Goal: Transaction & Acquisition: Purchase product/service

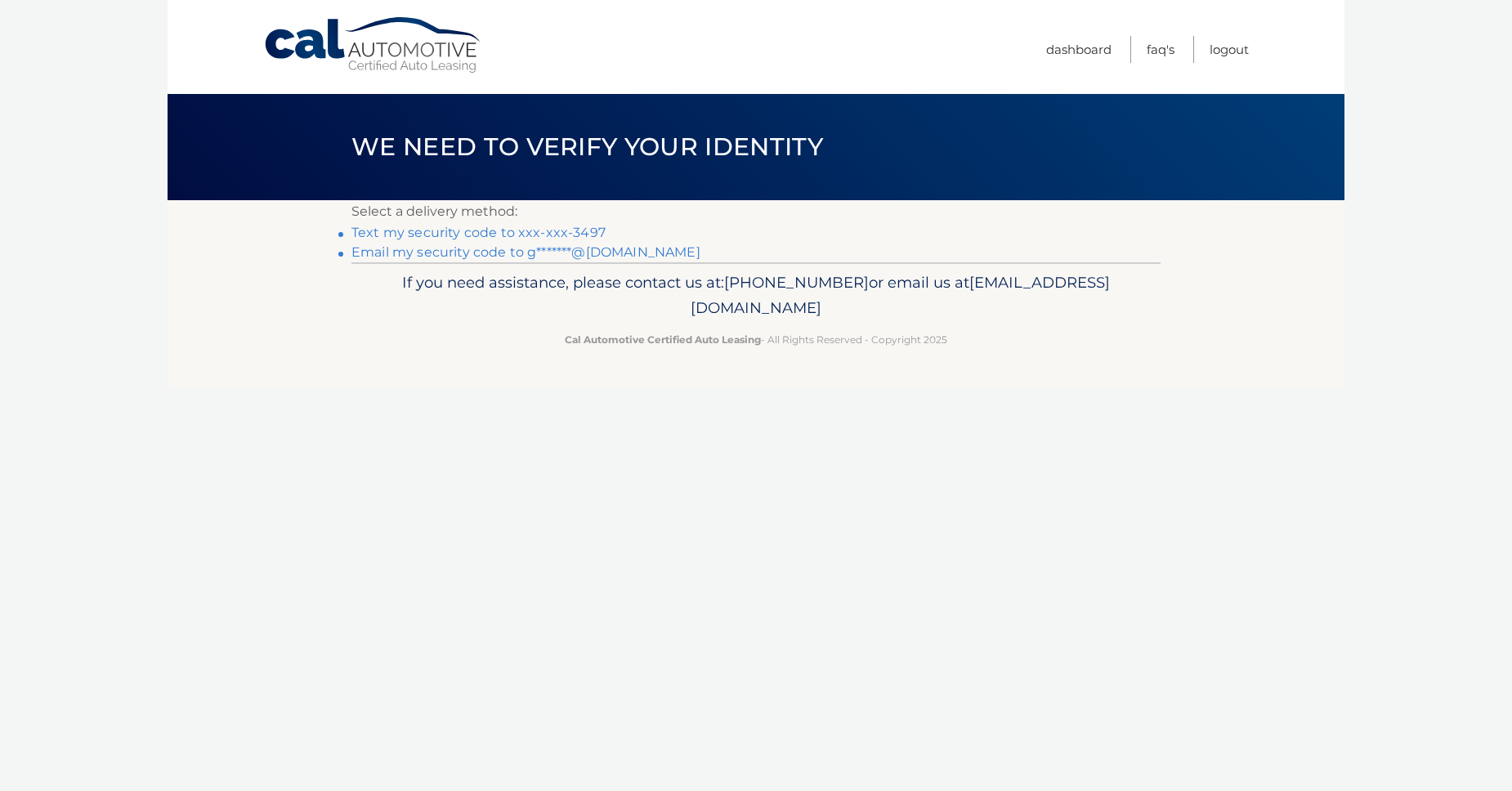
click at [505, 241] on link "Text my security code to xxx-xxx-3497" at bounding box center [478, 233] width 254 height 16
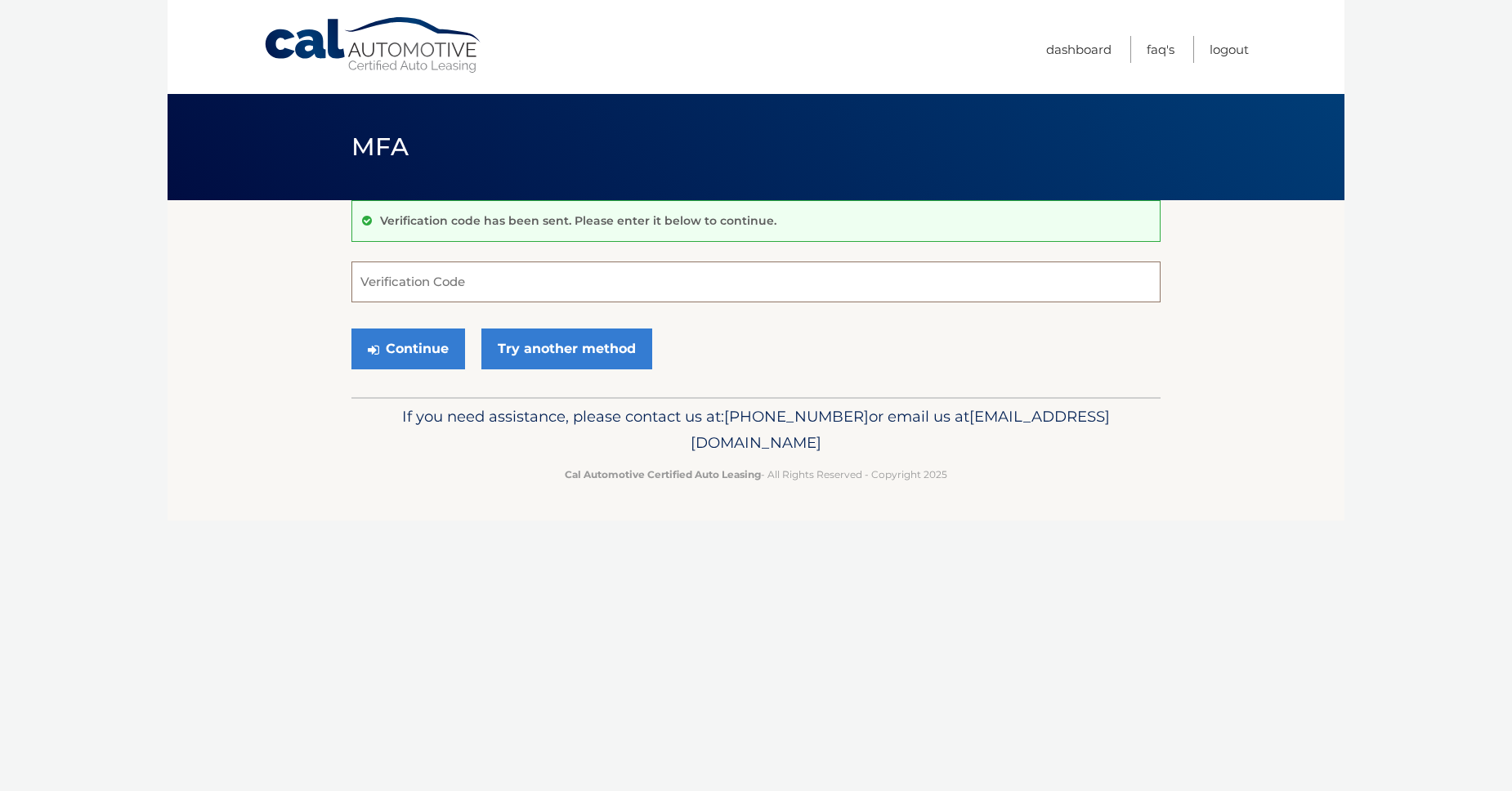
click at [442, 303] on input "Verification Code" at bounding box center [756, 281] width 809 height 41
type input "640751"
click at [391, 369] on button "Continue" at bounding box center [408, 348] width 114 height 41
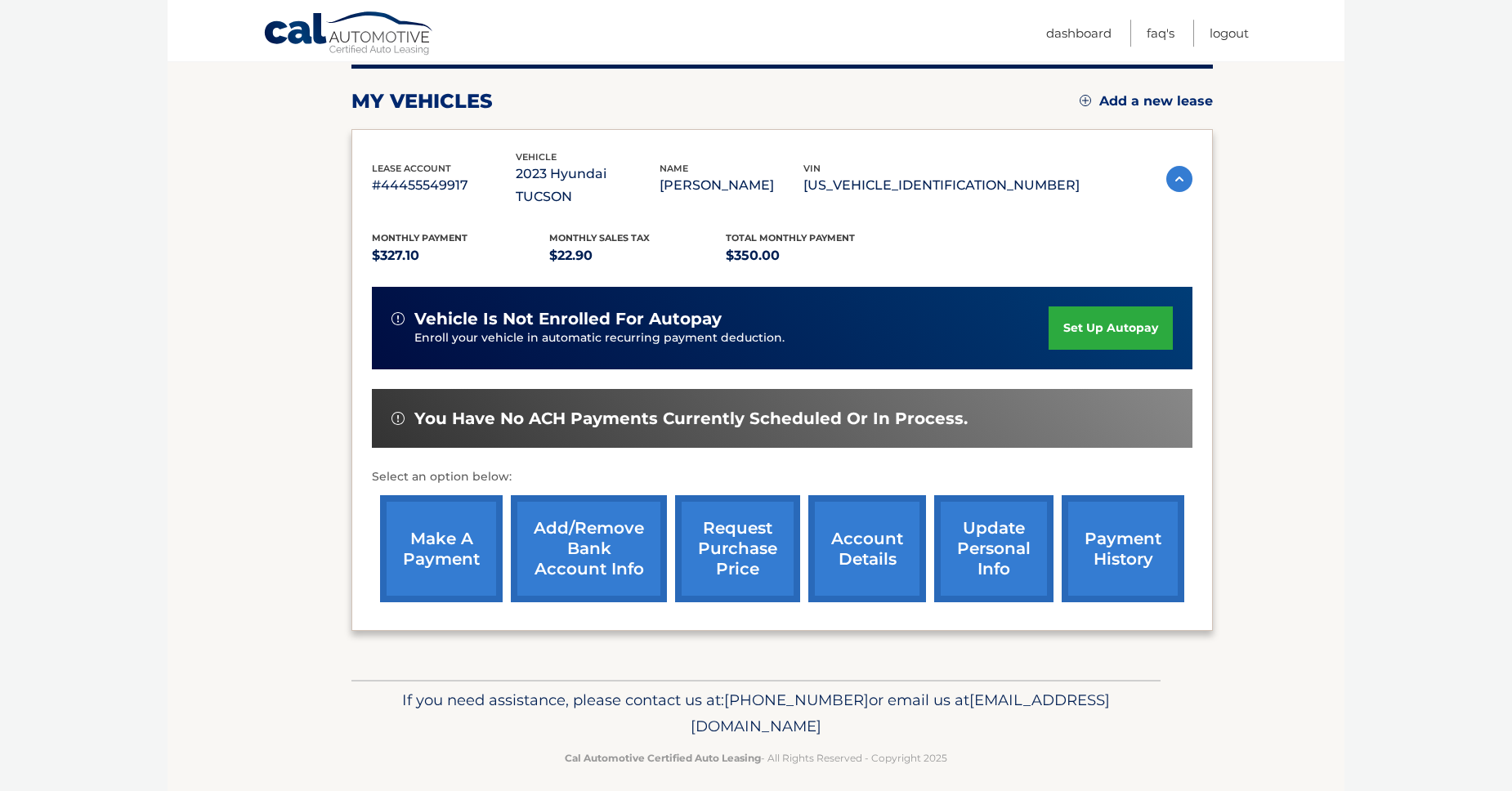
scroll to position [382, 0]
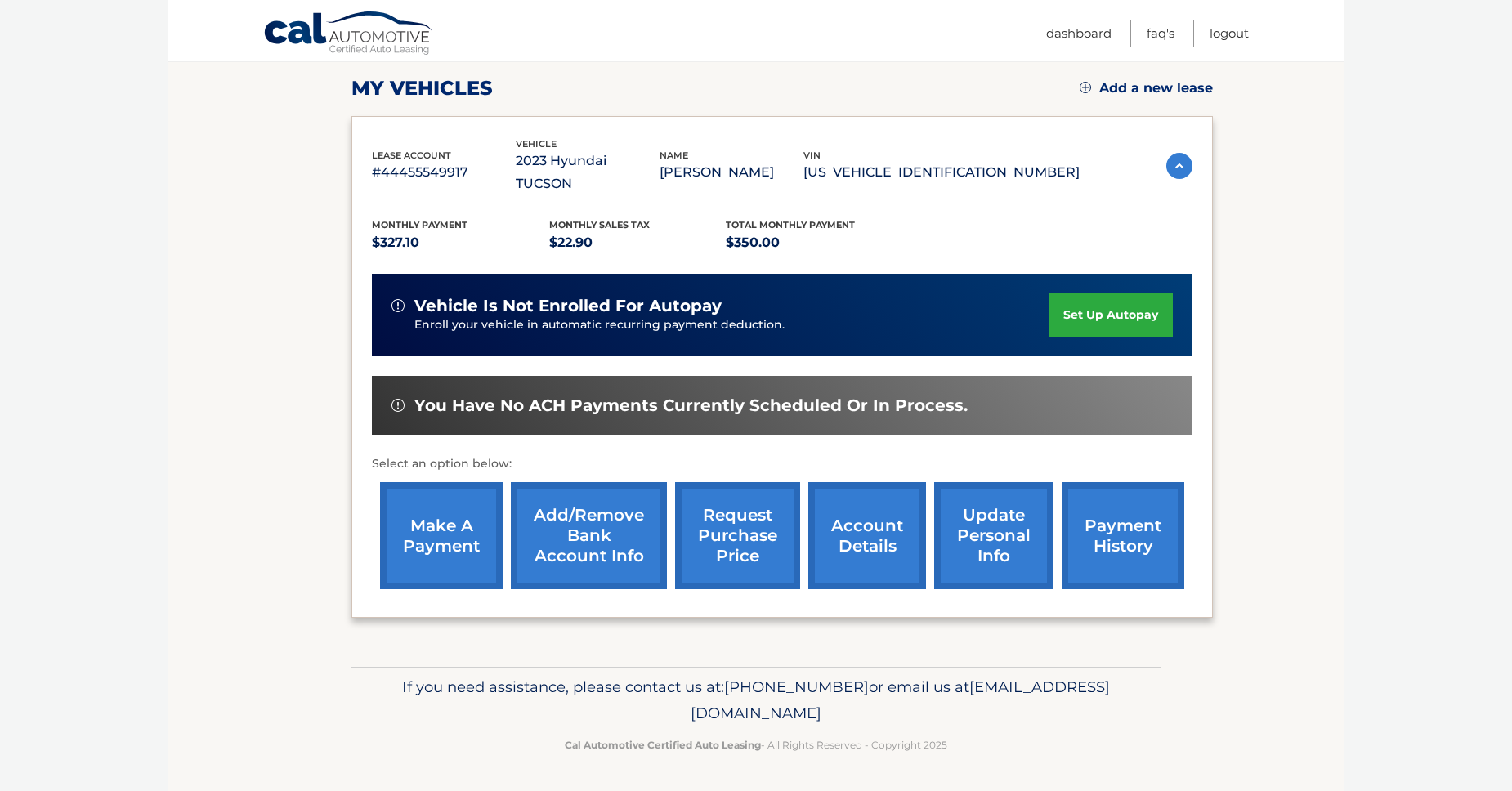
click at [470, 495] on link "make a payment" at bounding box center [441, 536] width 123 height 107
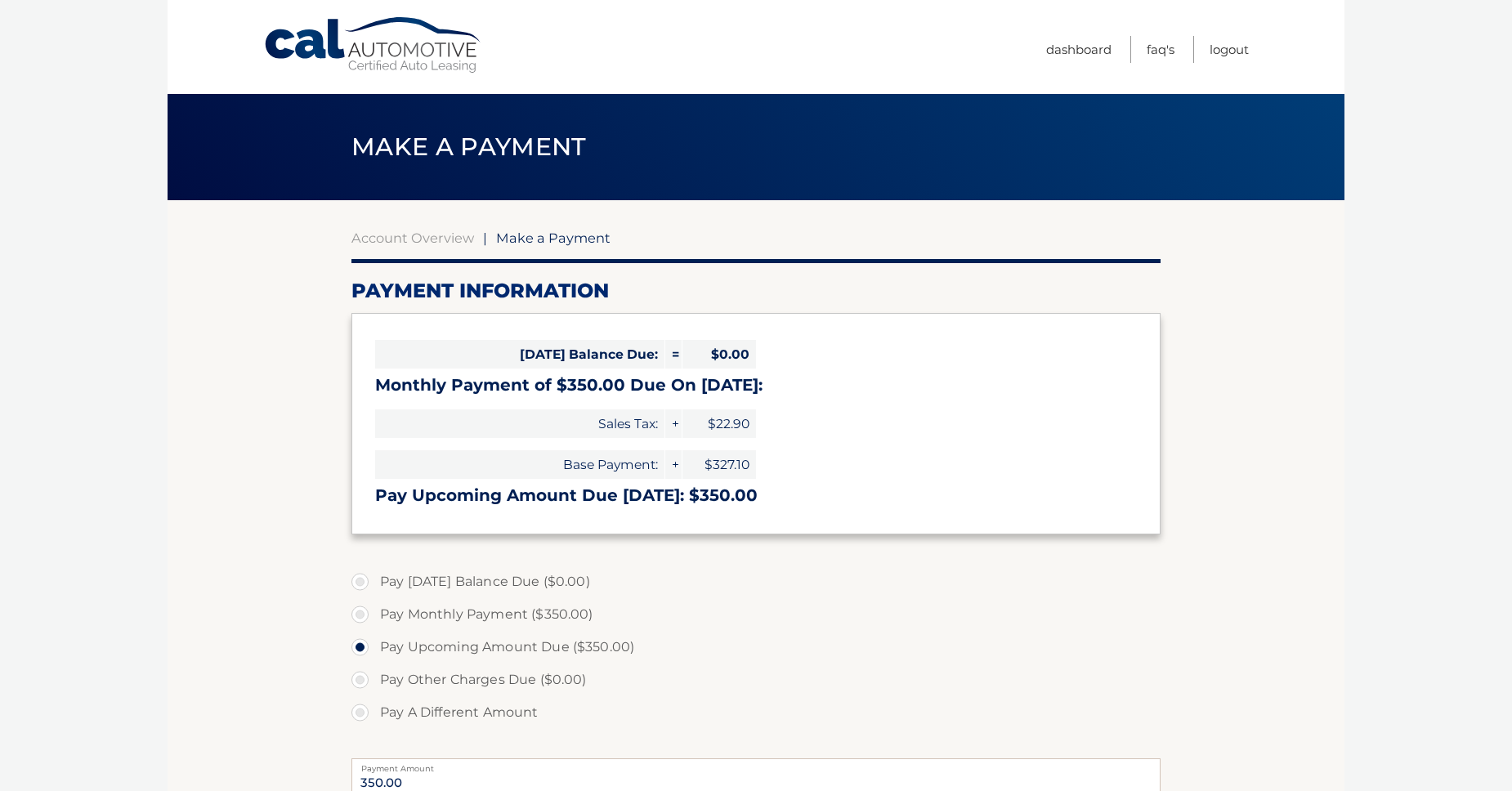
select select "MmU0Njk3MWUtNTBlMS00MTIyLWE2OTgtYmQ1NzgyZmNjM2M0"
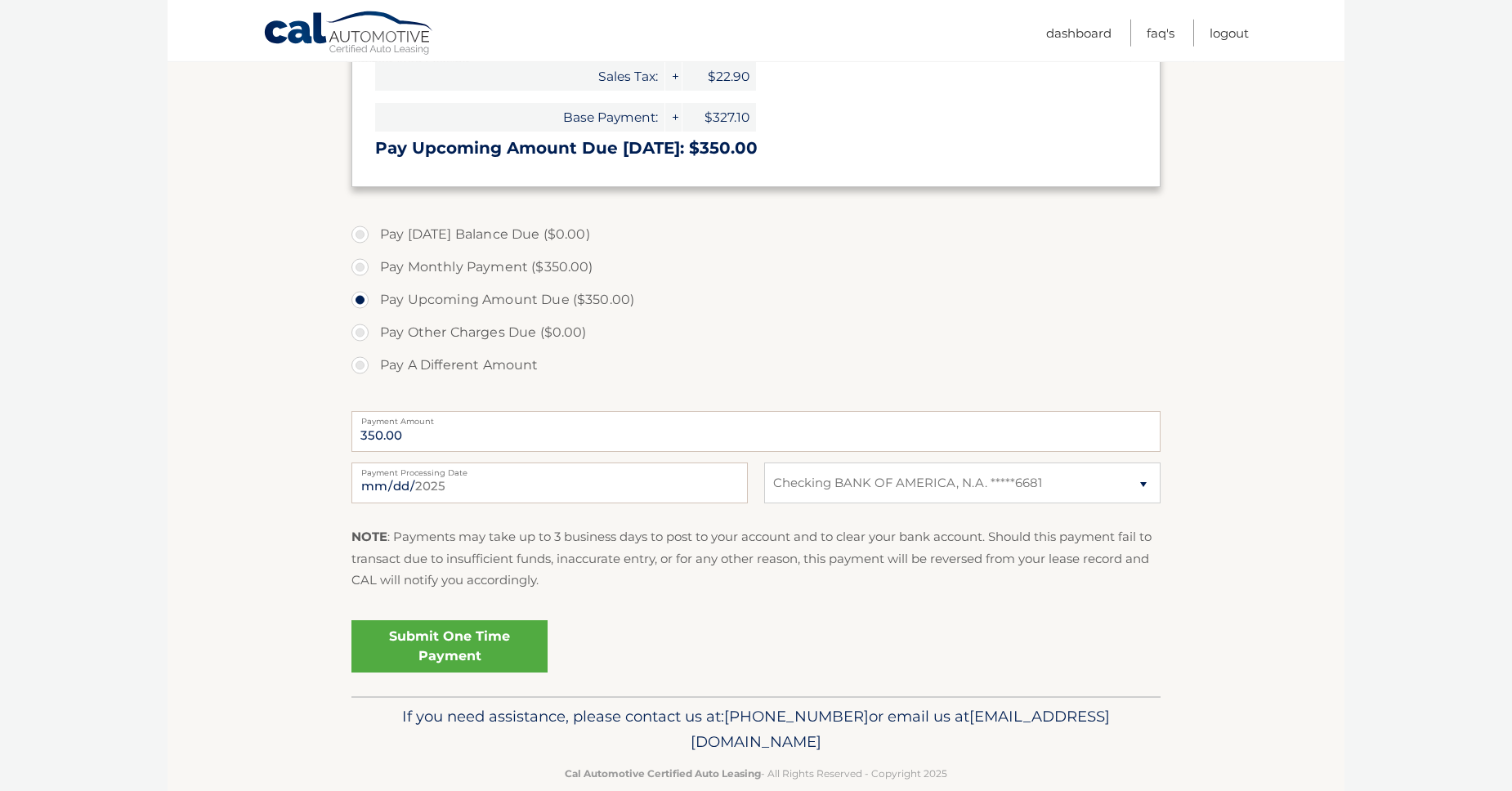
scroll to position [382, 0]
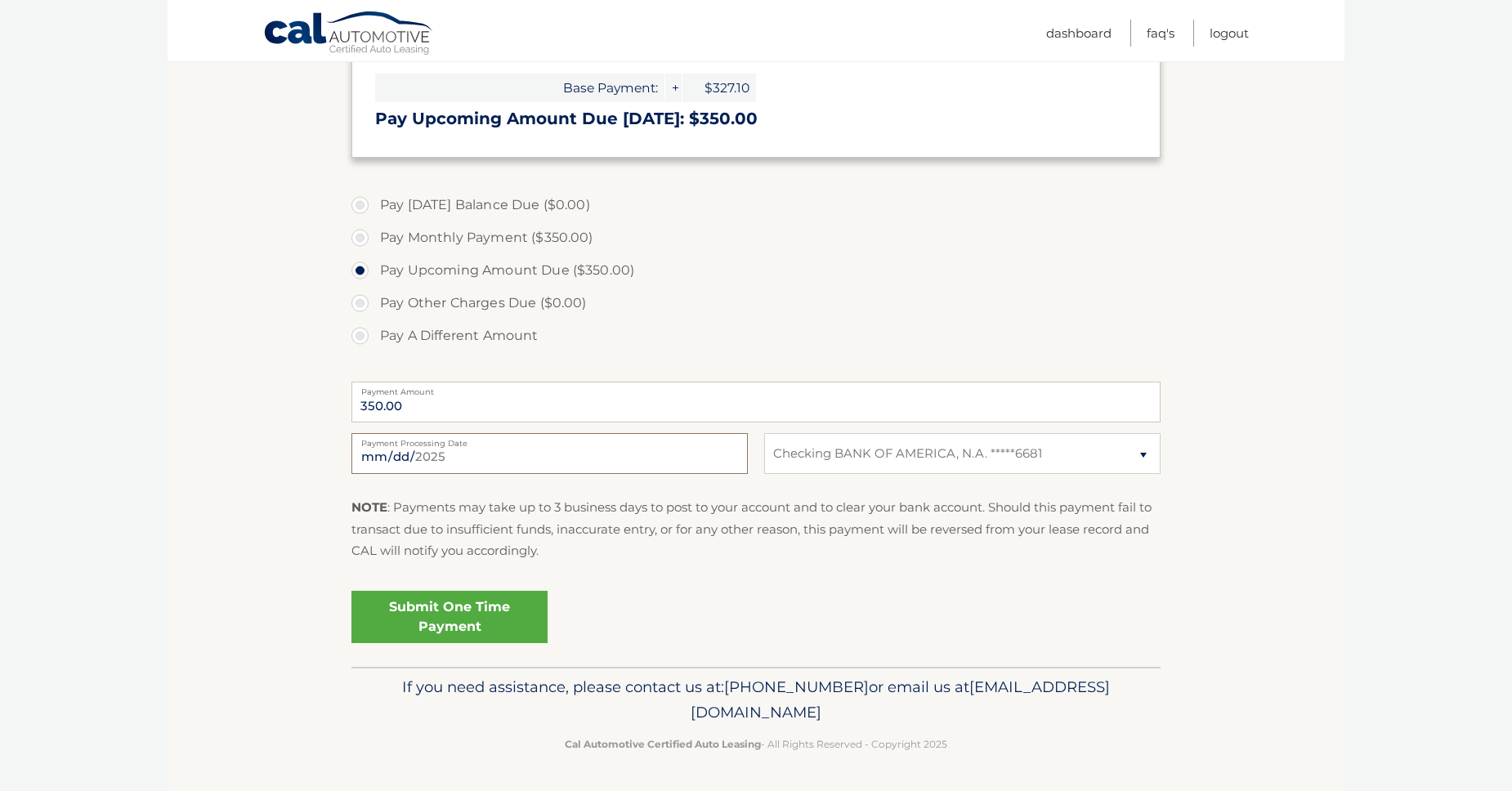
click at [729, 474] on input "[DATE]" at bounding box center [549, 453] width 397 height 41
type input "[DATE]"
click at [360, 253] on label "Pay Monthly Payment ($350.00)" at bounding box center [756, 238] width 809 height 33
click at [360, 247] on input "Pay Monthly Payment ($350.00)" at bounding box center [366, 235] width 17 height 26
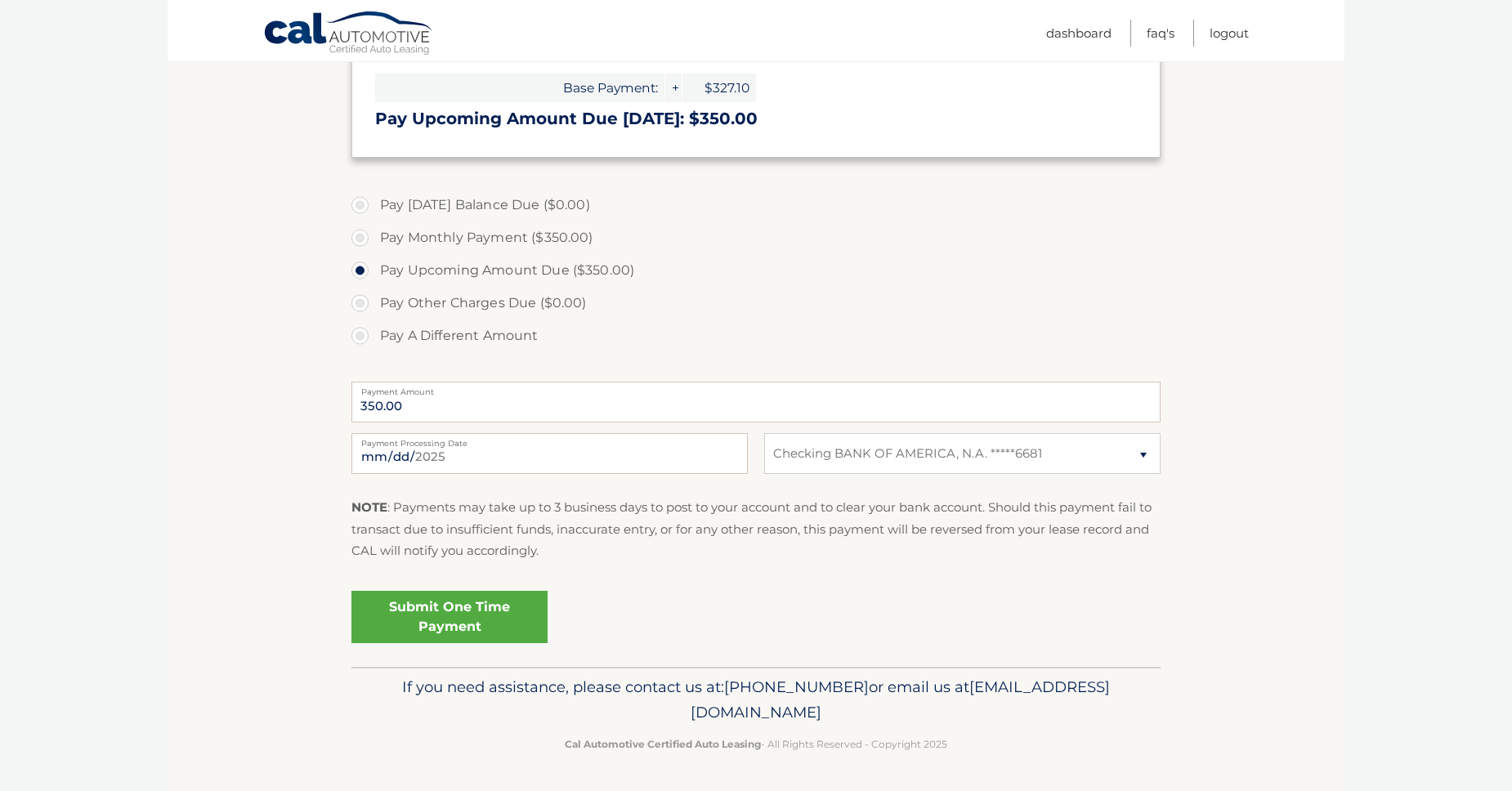
radio input "true"
click at [363, 287] on label "Pay Upcoming Amount Due ($350.00)" at bounding box center [756, 270] width 809 height 33
click at [363, 280] on input "Pay Upcoming Amount Due ($350.00)" at bounding box center [366, 267] width 17 height 26
radio input "true"
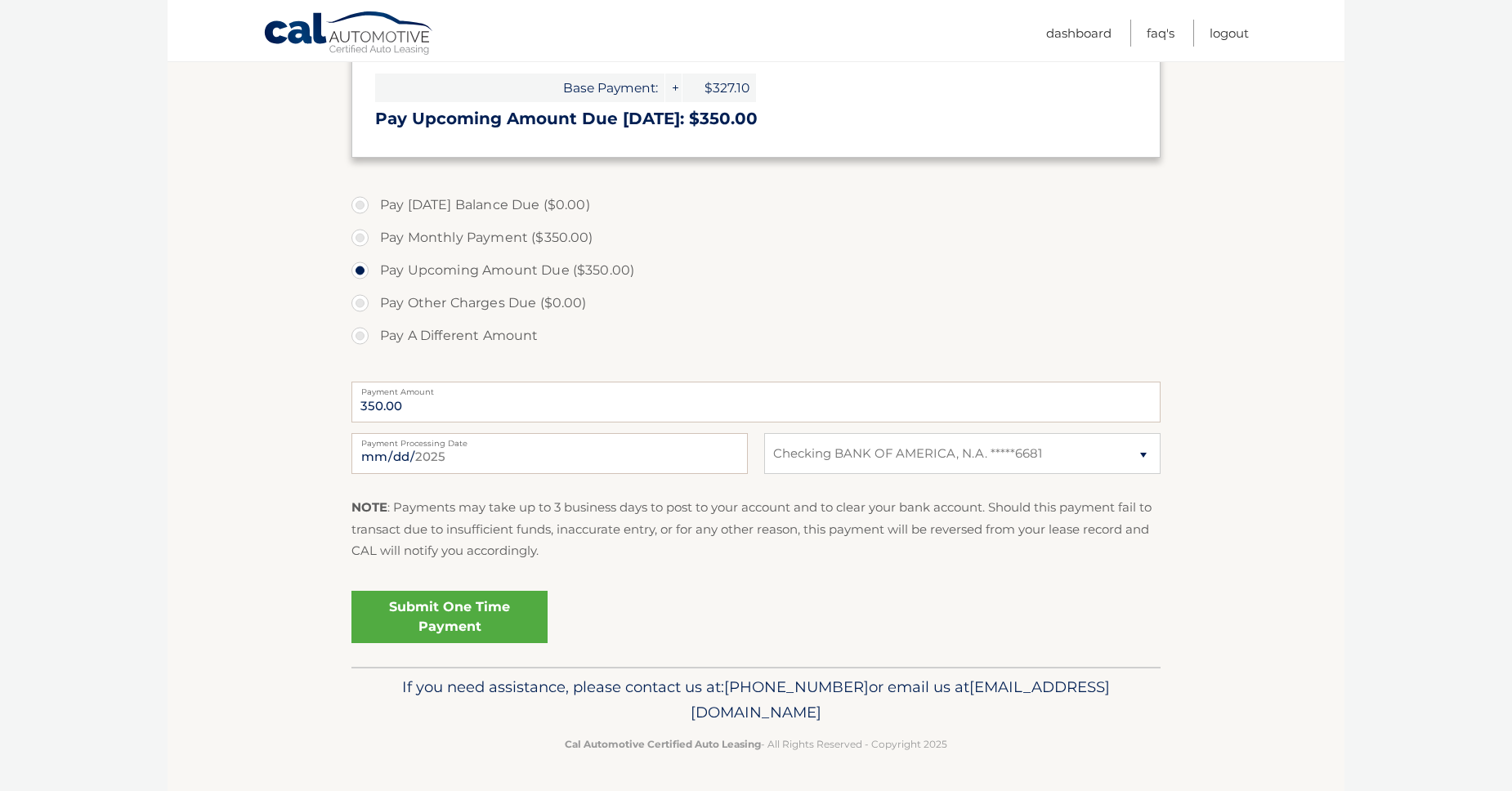
click at [488, 591] on link "Submit One Time Payment" at bounding box center [449, 617] width 196 height 52
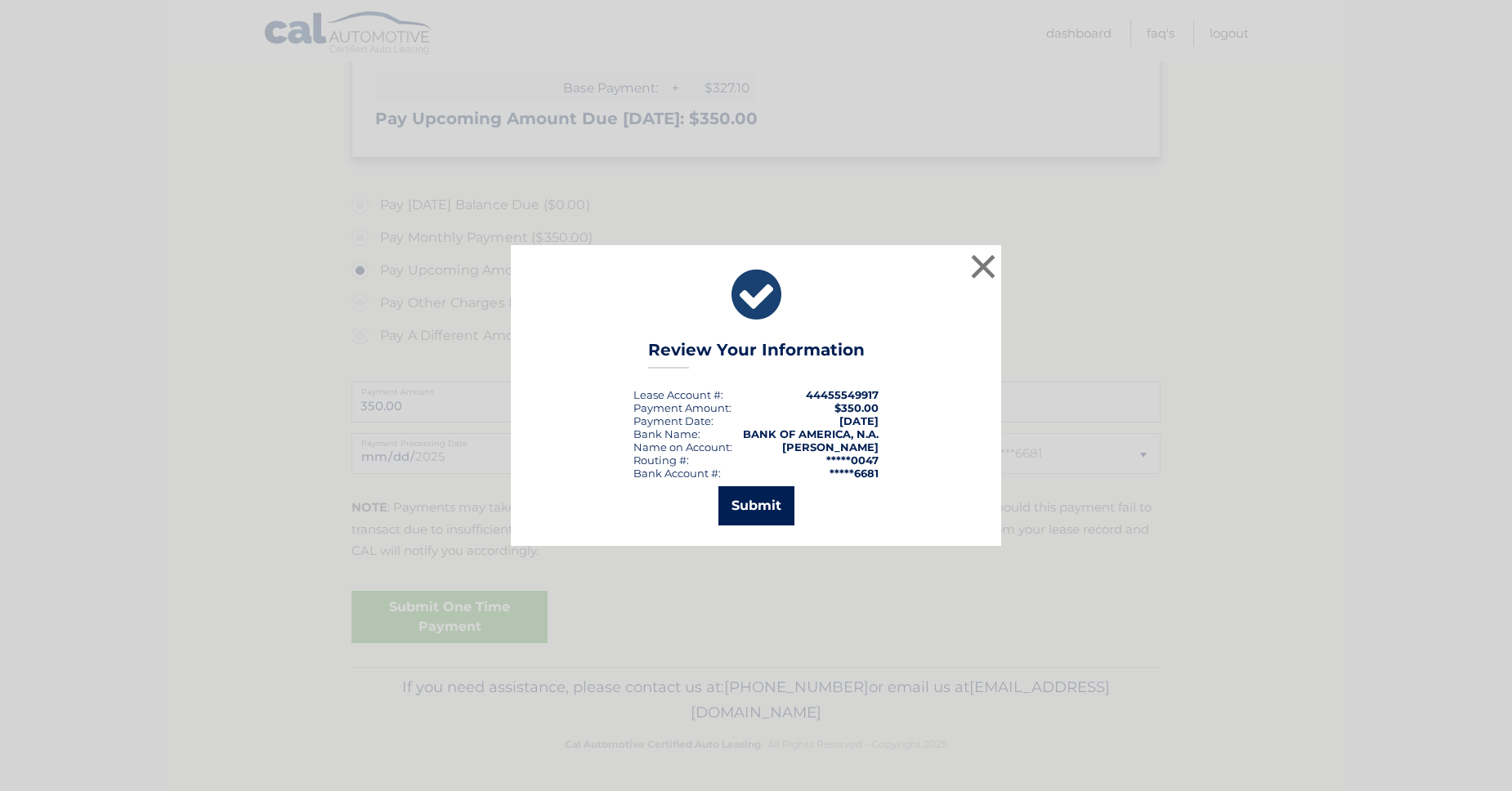
click at [758, 526] on button "Submit" at bounding box center [756, 506] width 76 height 40
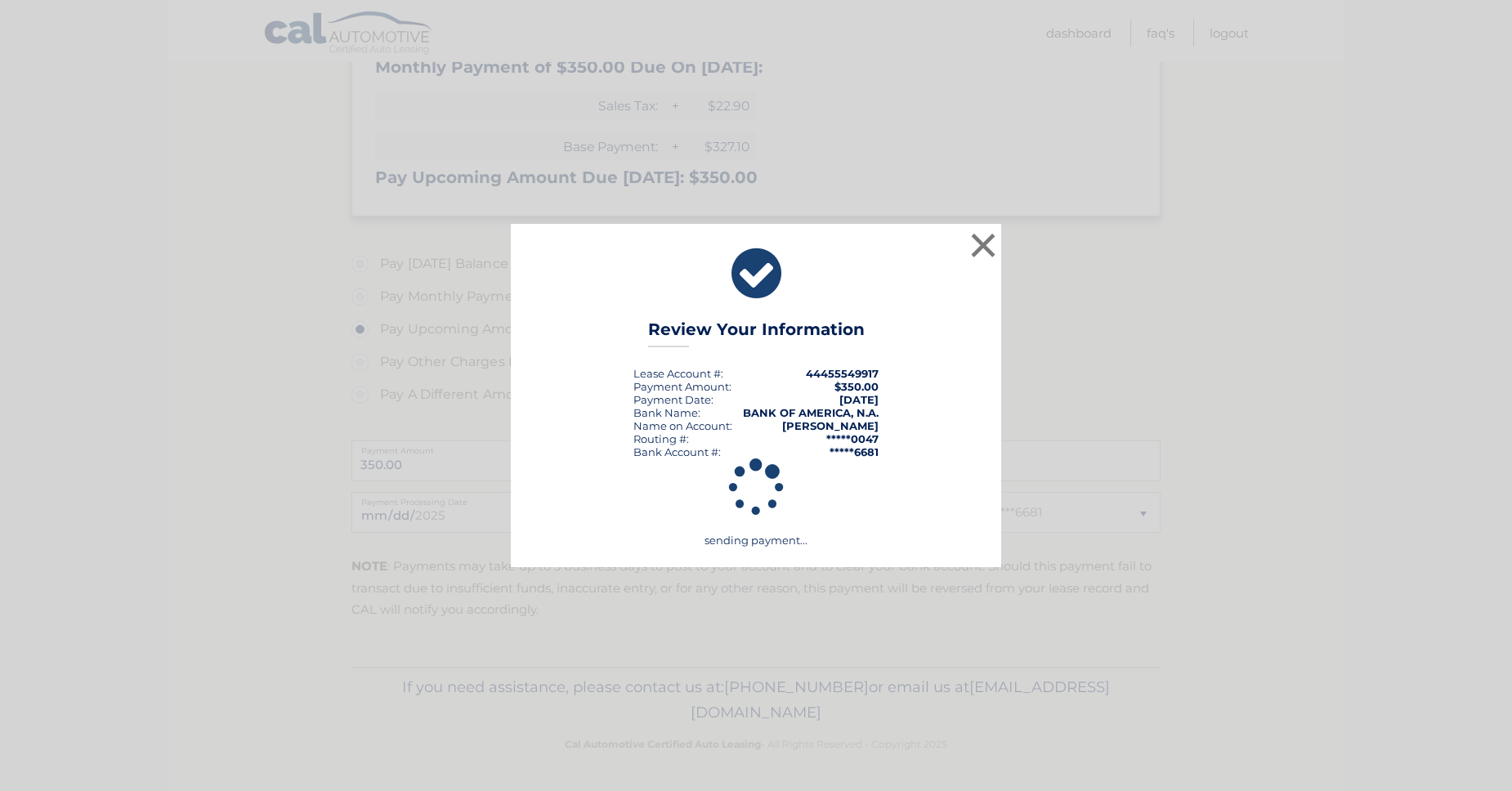
scroll to position [575, 0]
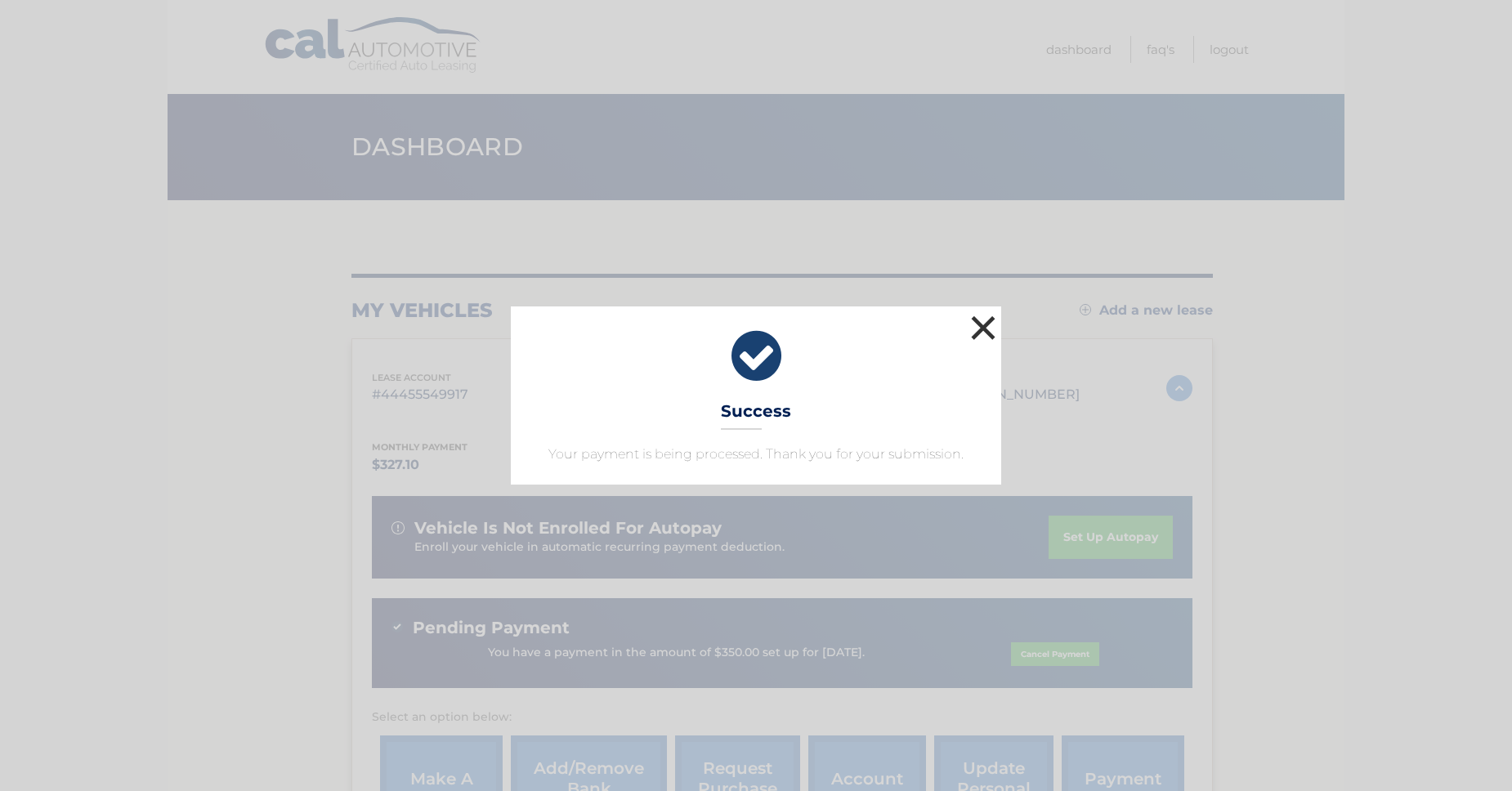
click at [983, 312] on button "×" at bounding box center [983, 328] width 33 height 33
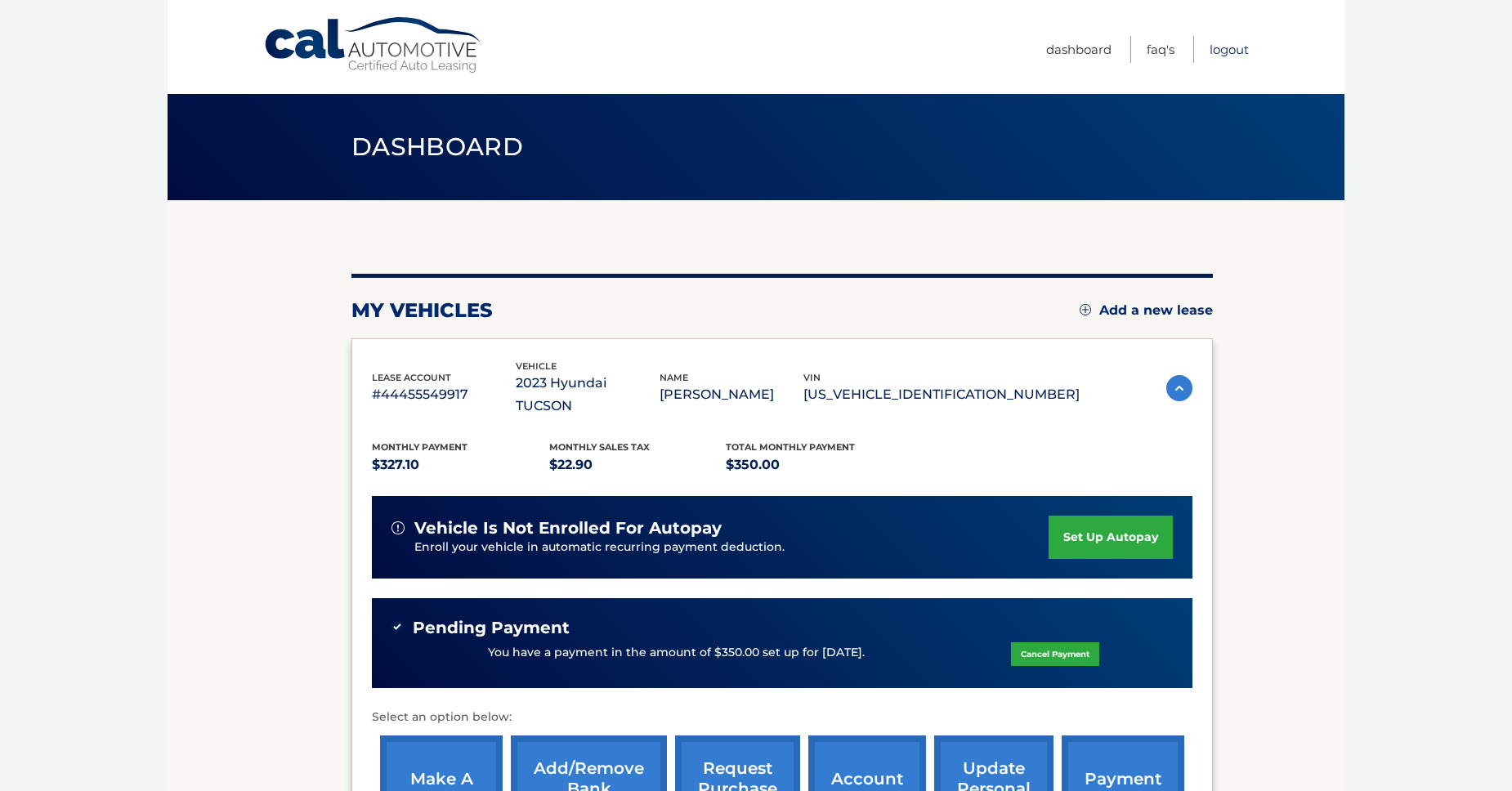
click at [1209, 52] on link "Logout" at bounding box center [1229, 49] width 40 height 27
